Goal: Task Accomplishment & Management: Use online tool/utility

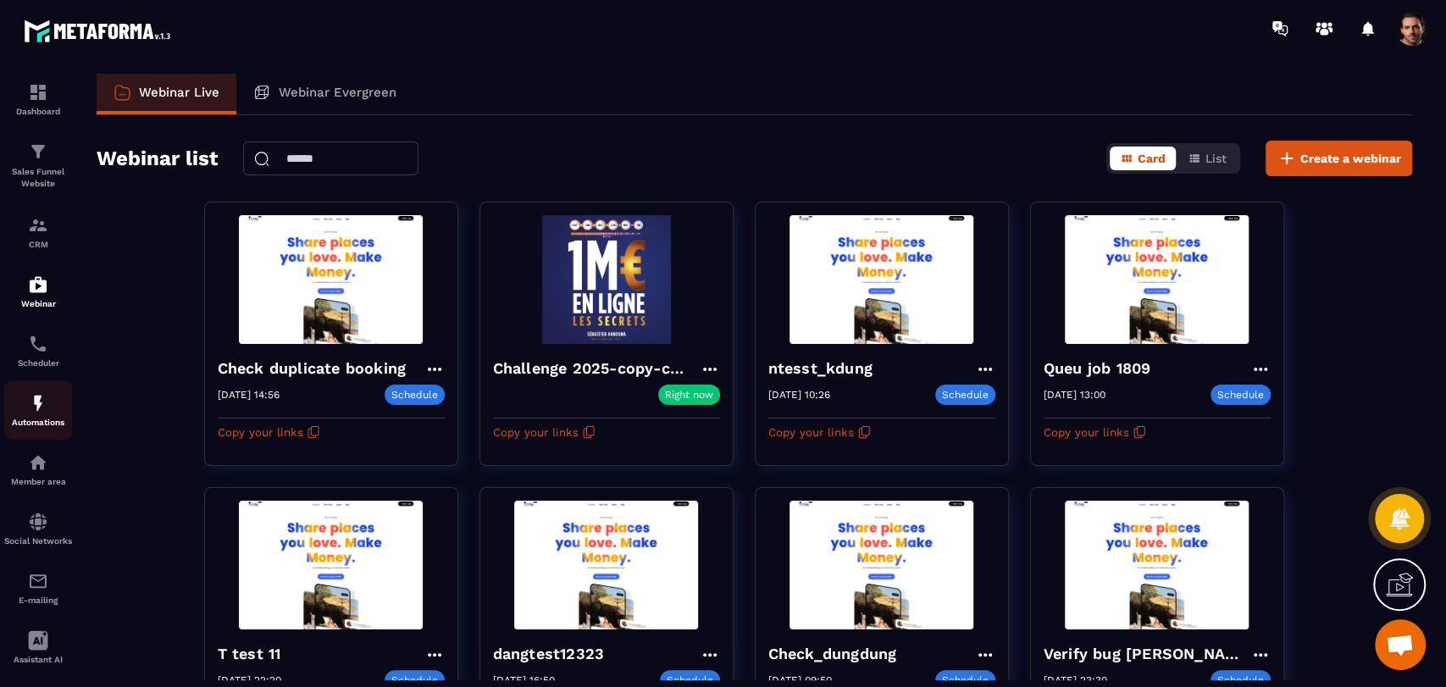
click at [30, 424] on p "Automations" at bounding box center [38, 422] width 68 height 9
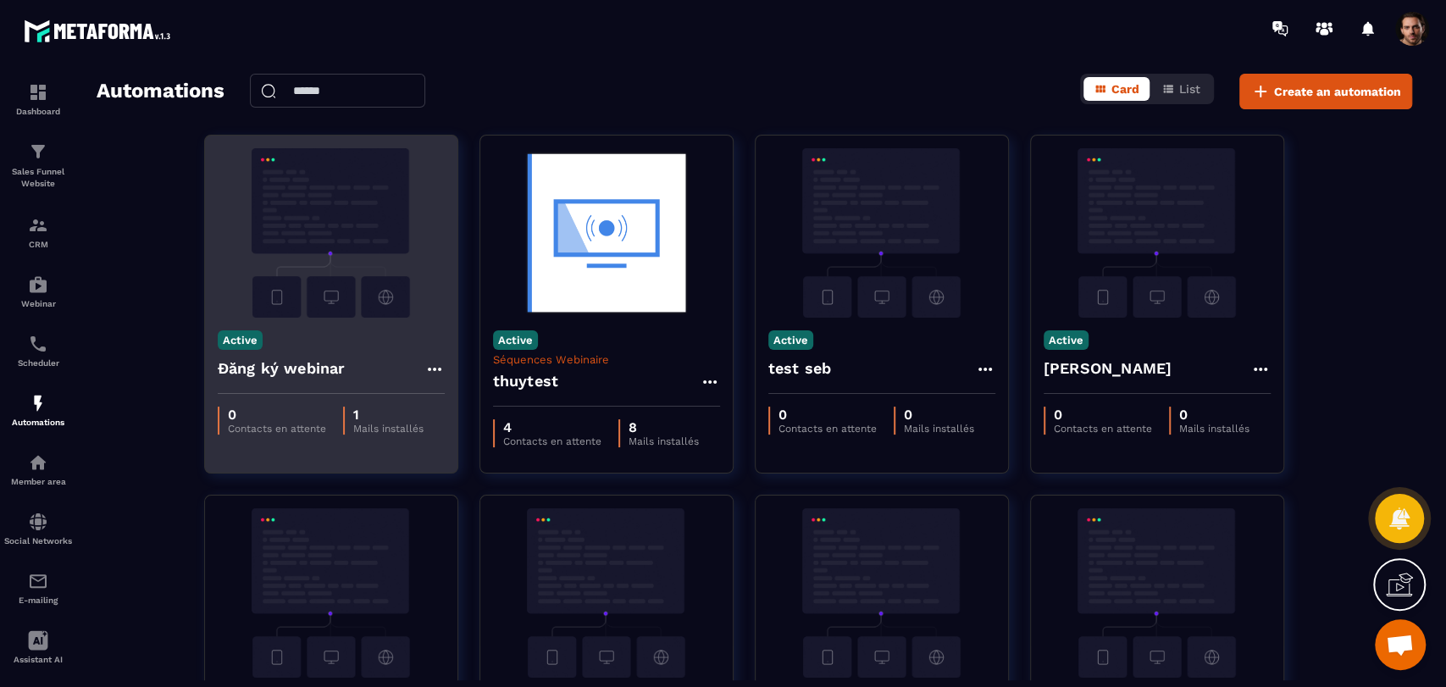
click at [434, 363] on icon at bounding box center [434, 369] width 20 height 20
click at [450, 407] on icon at bounding box center [448, 407] width 15 height 15
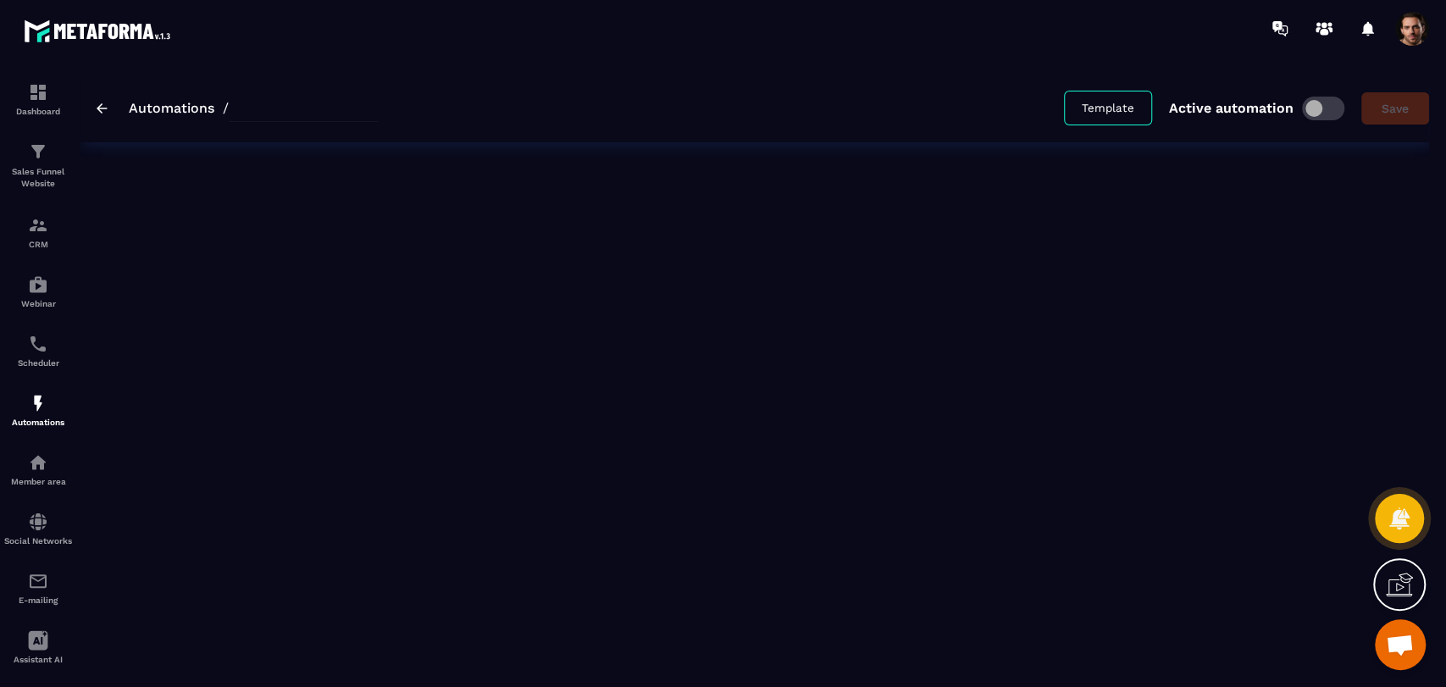
type input "**********"
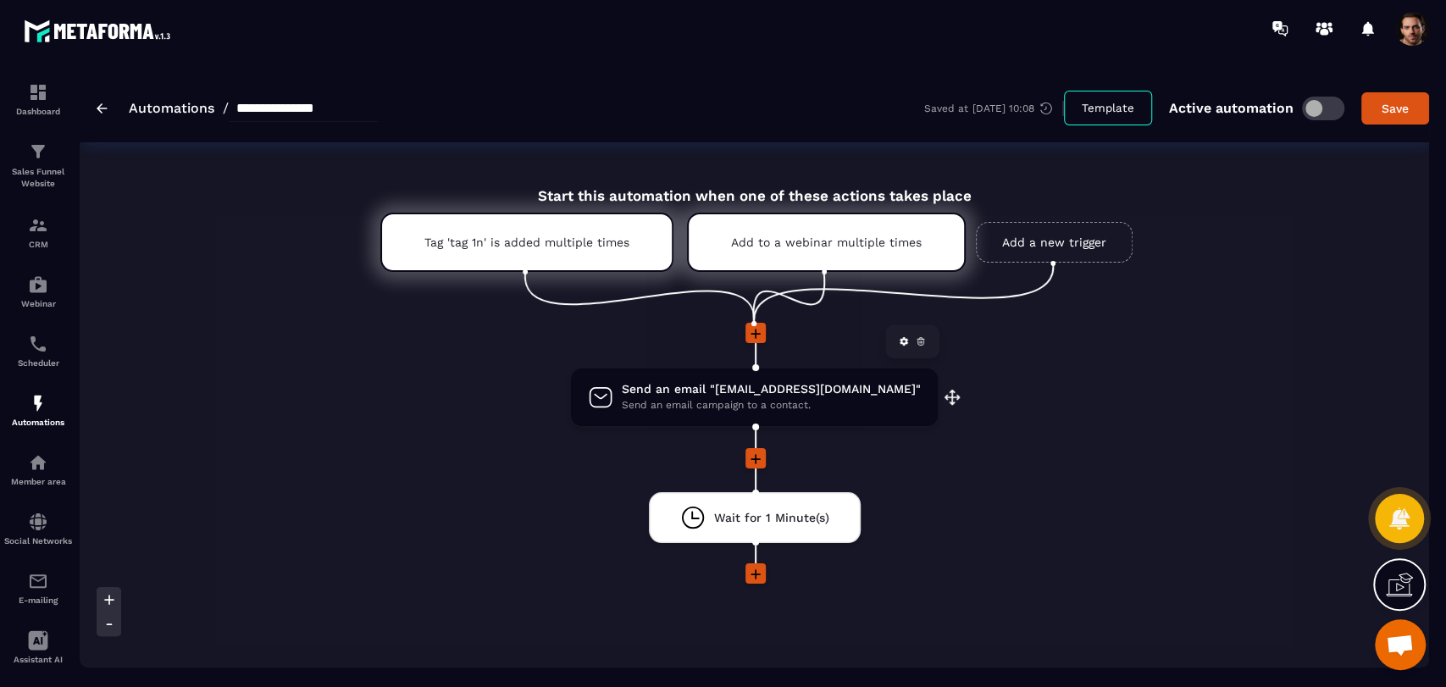
click at [765, 398] on span "Send an email campaign to a contact." at bounding box center [771, 405] width 299 height 16
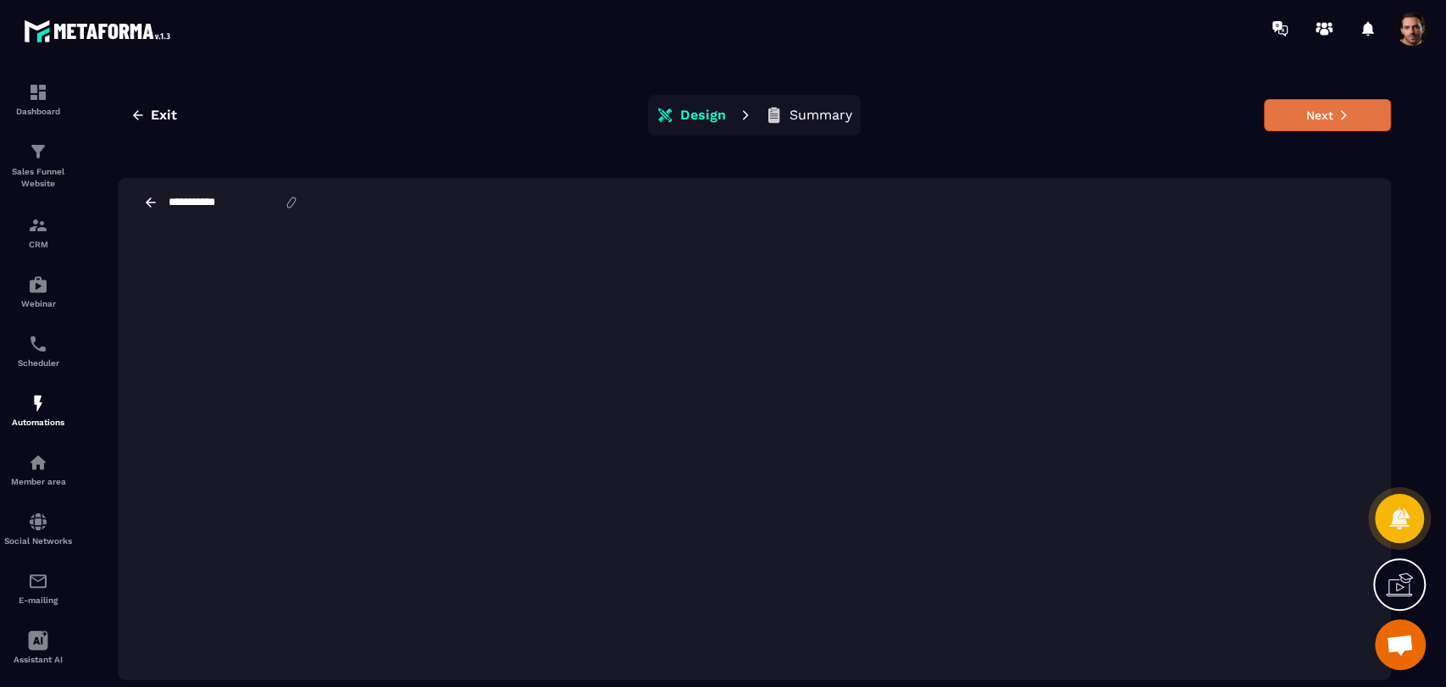
click at [1307, 106] on button "Next" at bounding box center [1327, 115] width 127 height 32
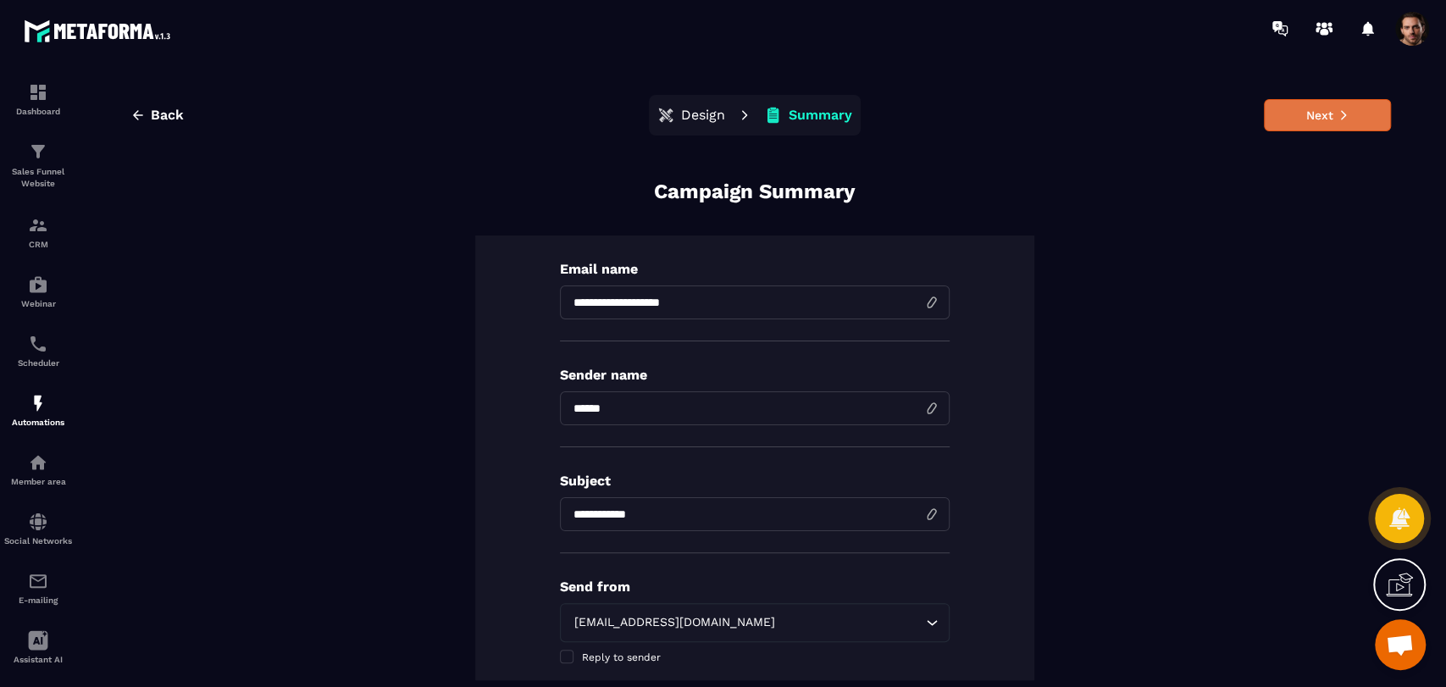
click at [1346, 114] on button "Next" at bounding box center [1327, 115] width 127 height 32
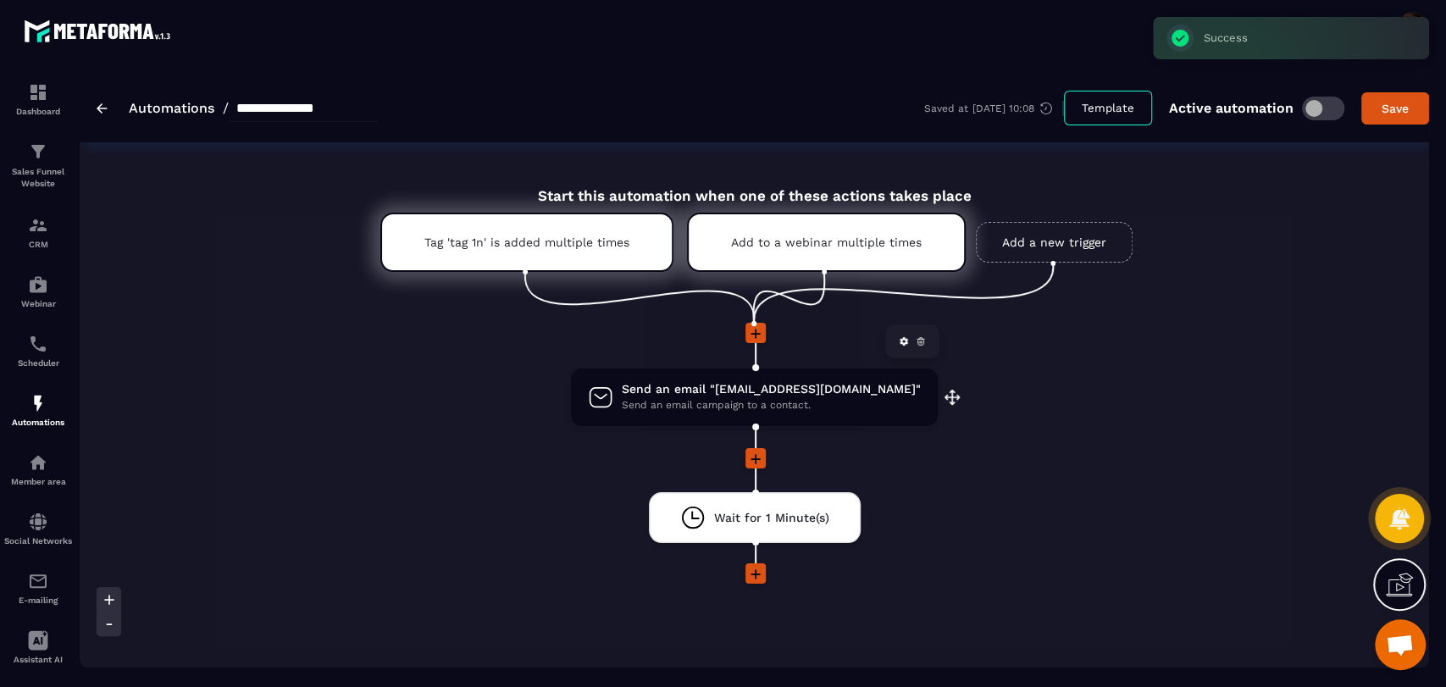
click at [883, 390] on span "Send an email "[EMAIL_ADDRESS][DOMAIN_NAME]"" at bounding box center [771, 389] width 299 height 16
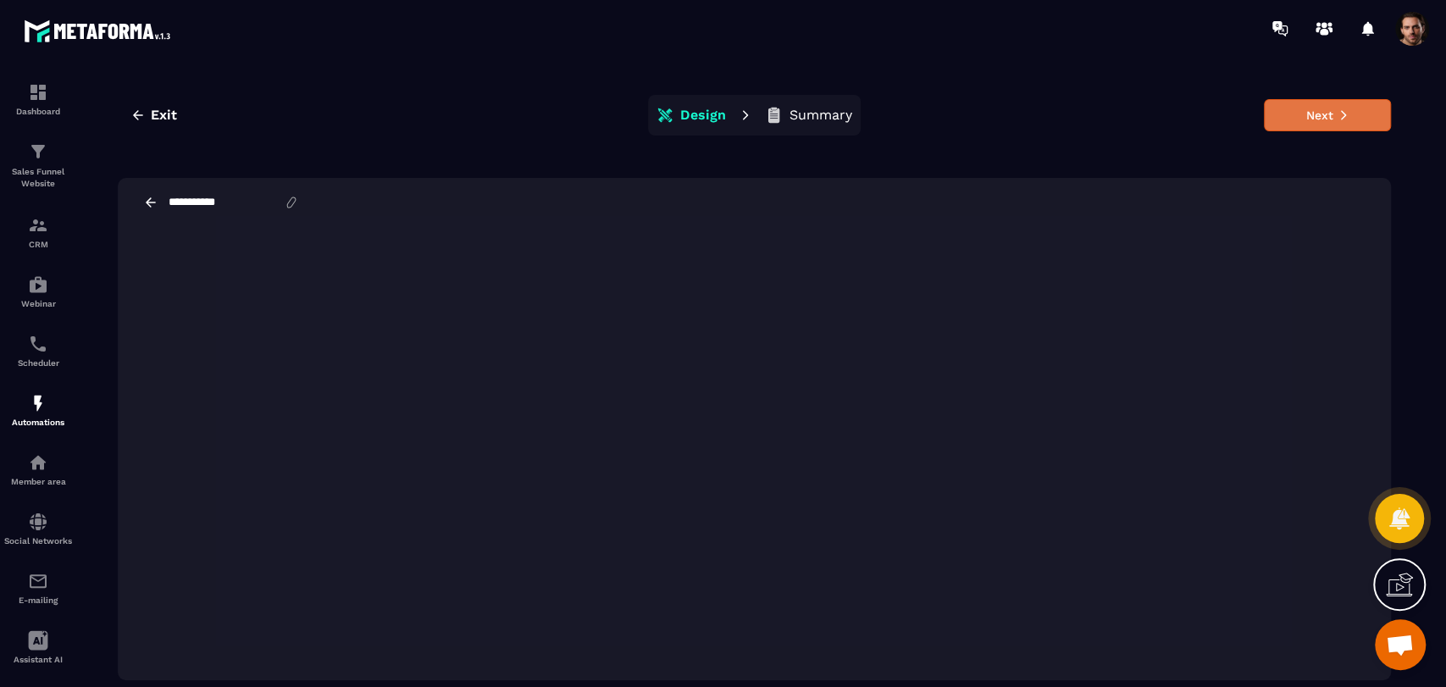
click at [1359, 113] on button "Next" at bounding box center [1327, 115] width 127 height 32
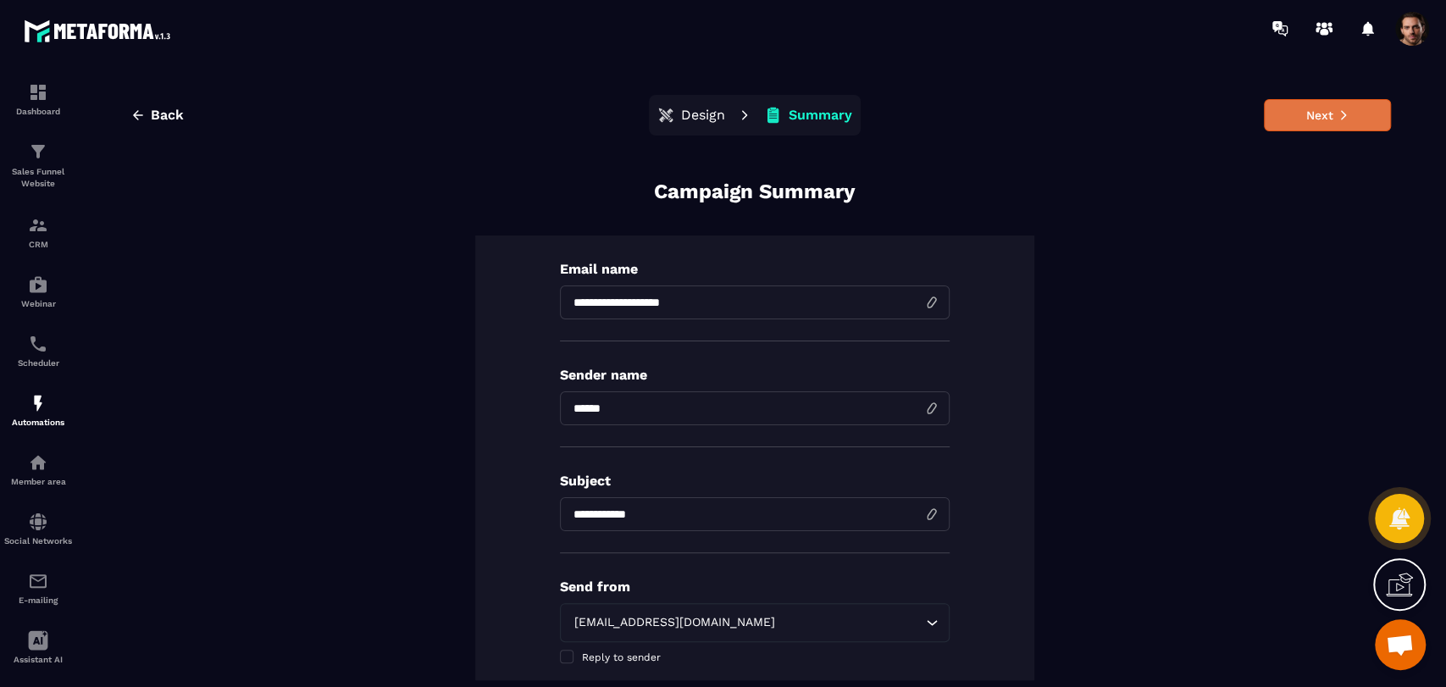
click at [1359, 120] on button "Next" at bounding box center [1327, 115] width 127 height 32
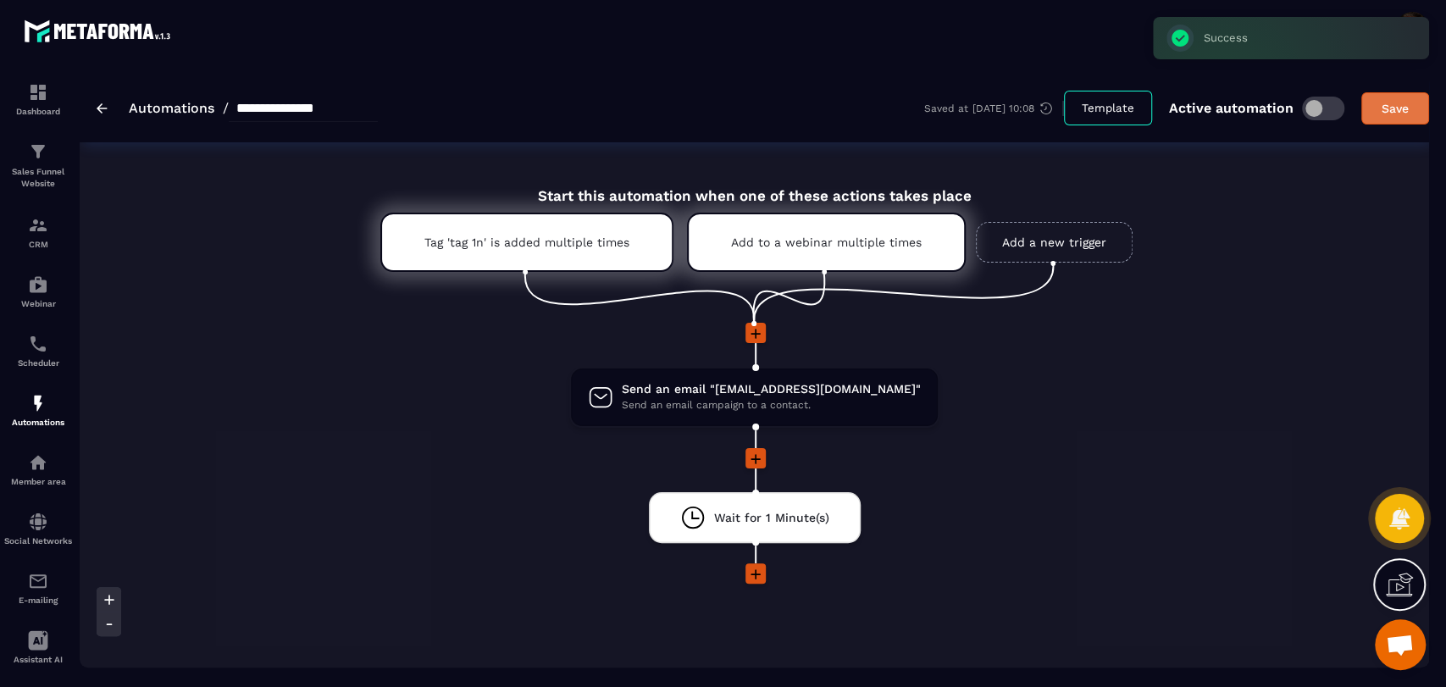
click at [1385, 119] on button "Save" at bounding box center [1395, 108] width 68 height 32
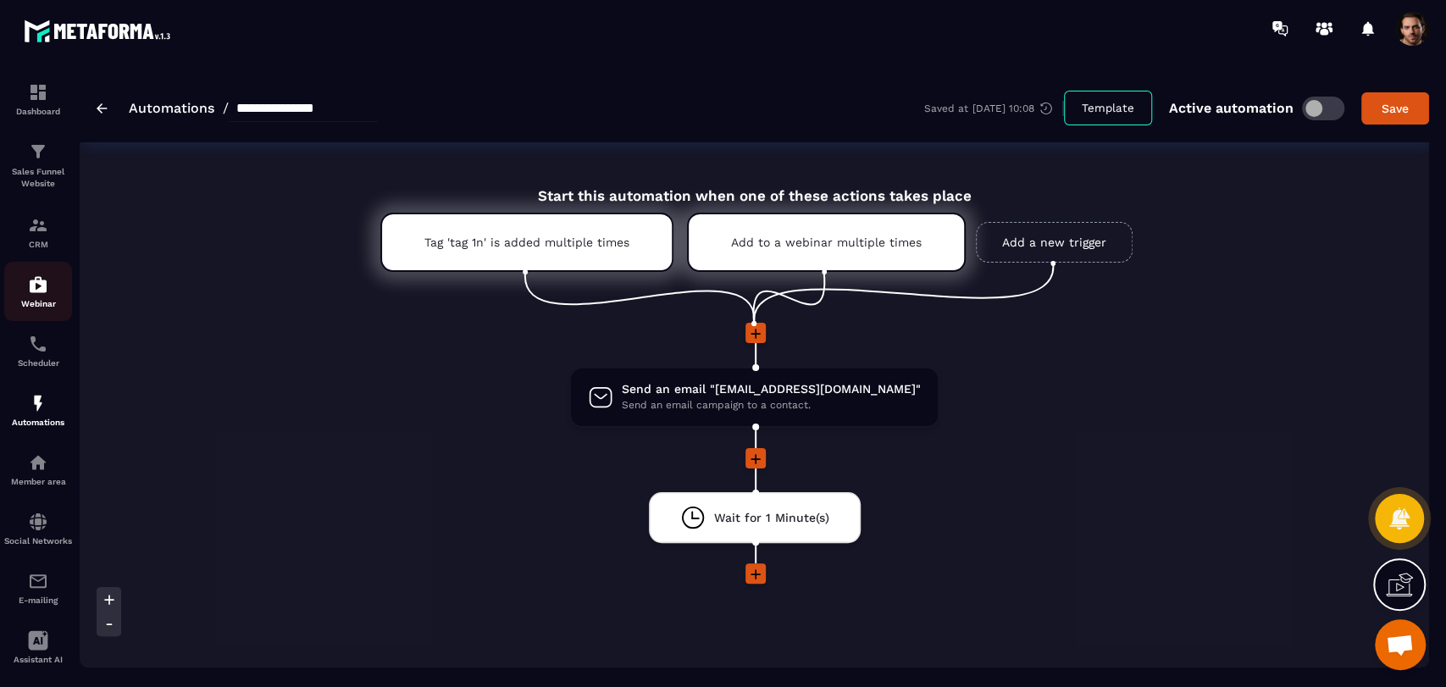
click at [46, 296] on div "Webinar" at bounding box center [38, 291] width 68 height 34
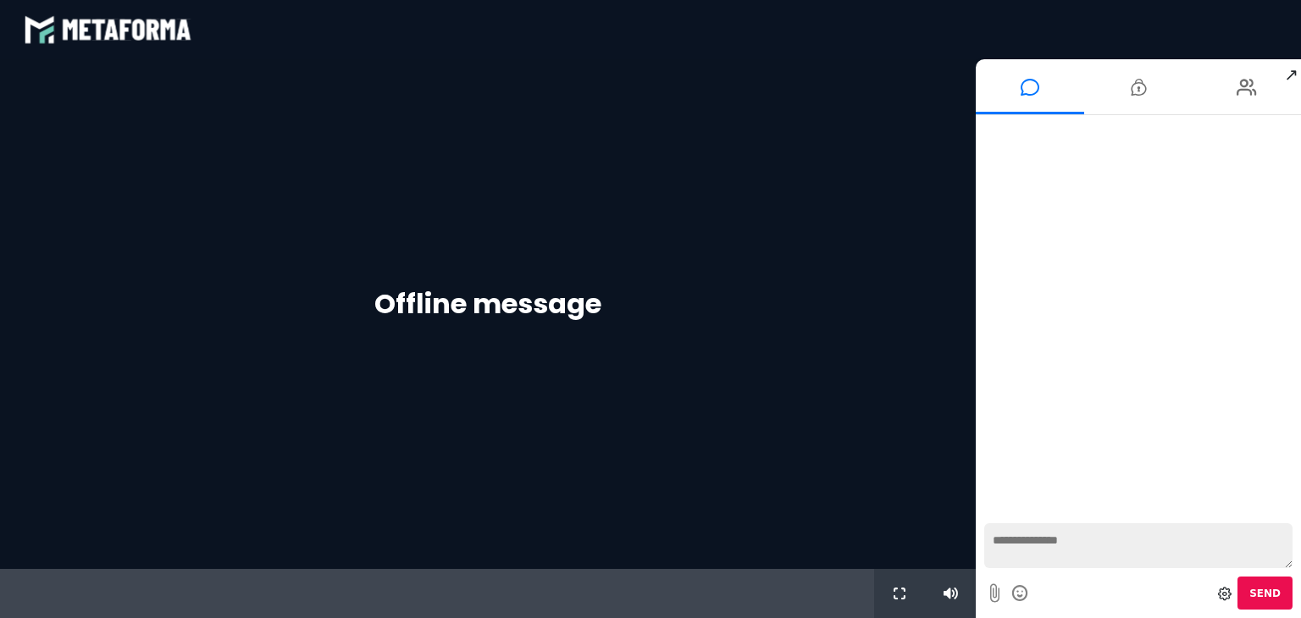
click at [1082, 555] on textarea at bounding box center [1138, 545] width 308 height 45
type textarea "**"
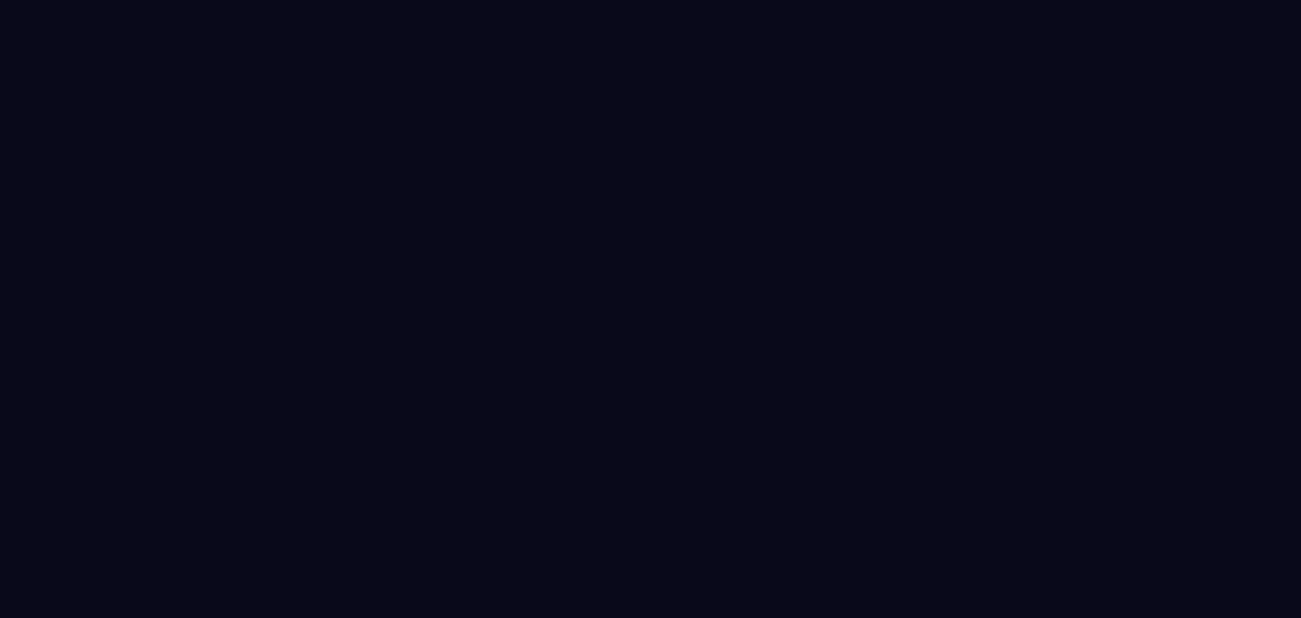
select select "****"
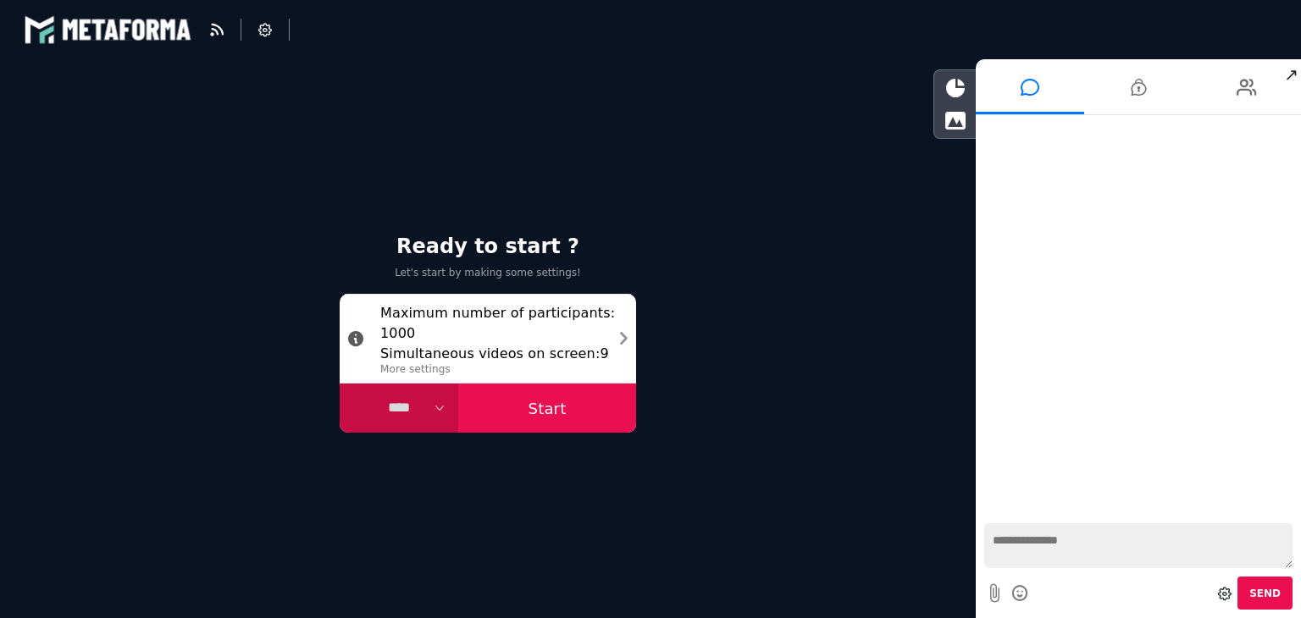
click at [573, 399] on button "Start" at bounding box center [547, 408] width 178 height 49
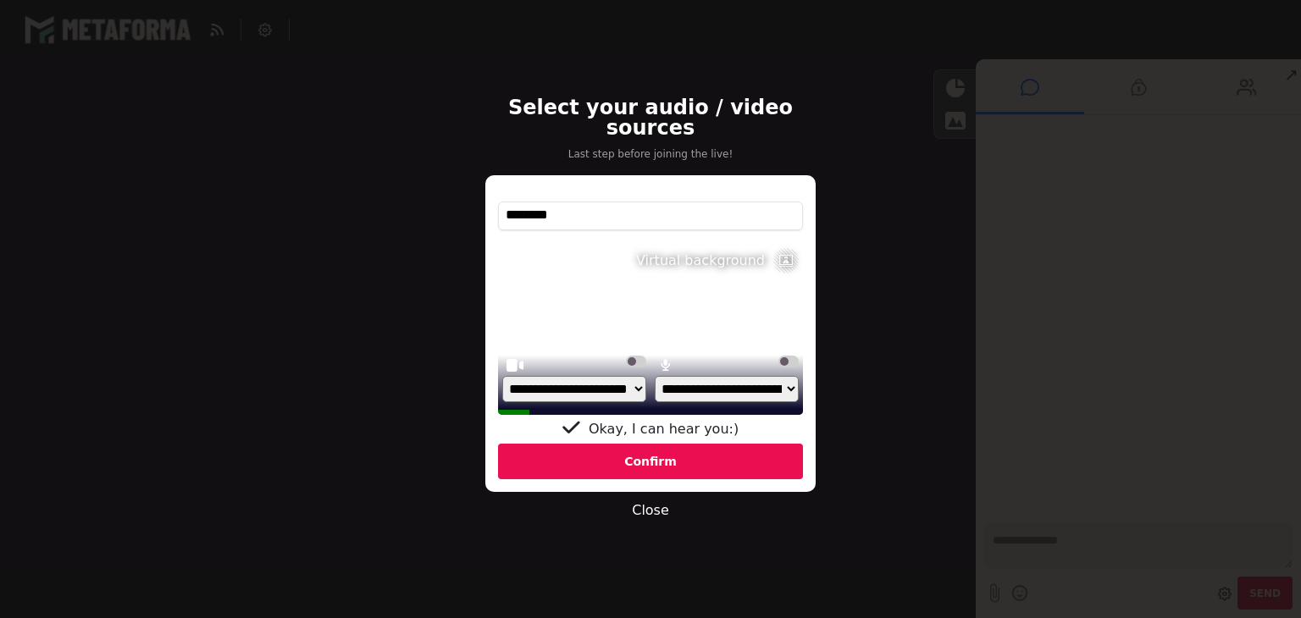
click at [785, 356] on label at bounding box center [788, 362] width 20 height 12
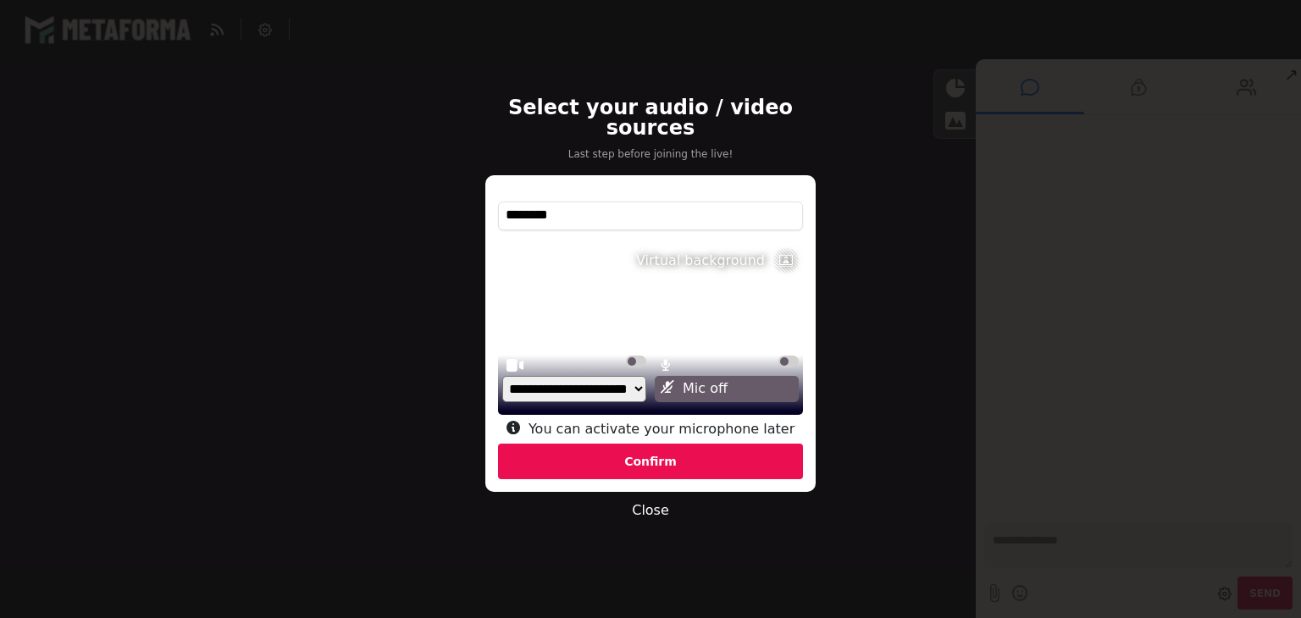
click at [678, 458] on div "Confirm" at bounding box center [650, 462] width 305 height 36
